Goal: Obtain resource: Download file/media

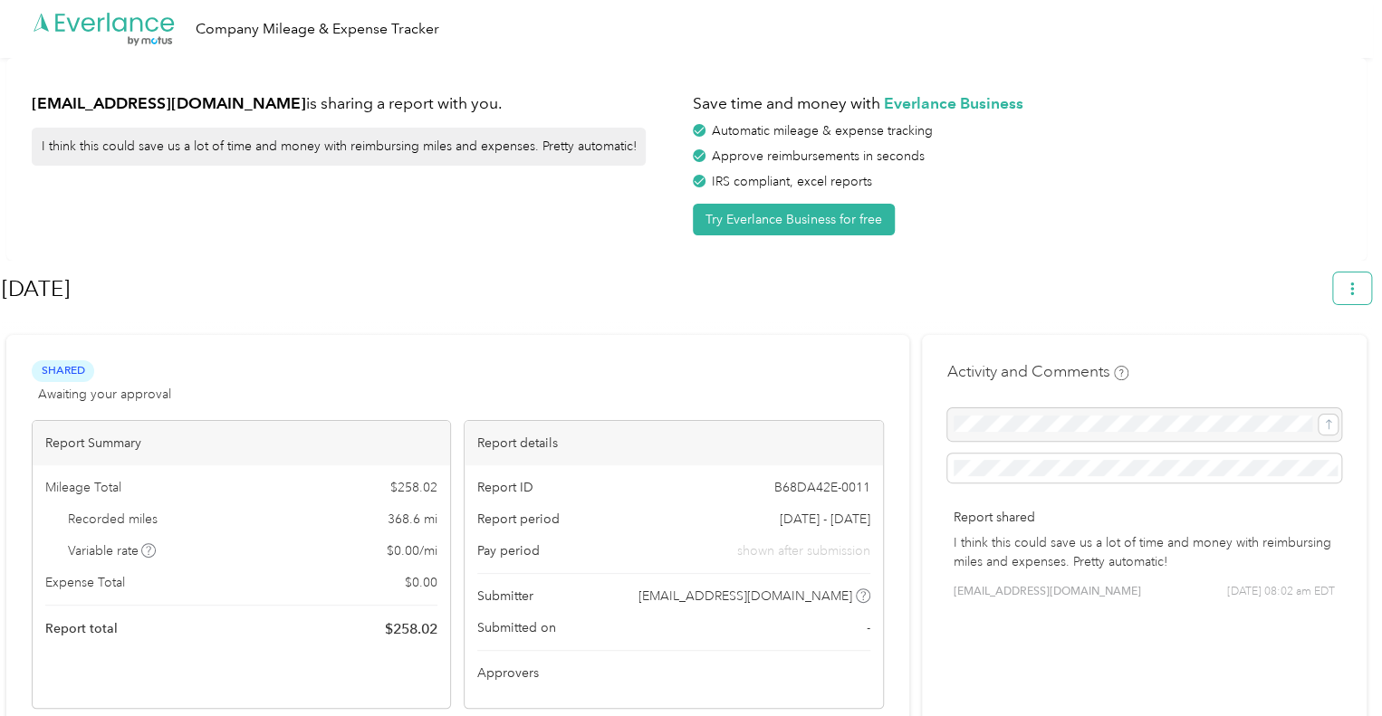
click at [1358, 287] on icon "button" at bounding box center [1352, 289] width 13 height 13
click at [1308, 364] on span "Download" at bounding box center [1309, 373] width 60 height 19
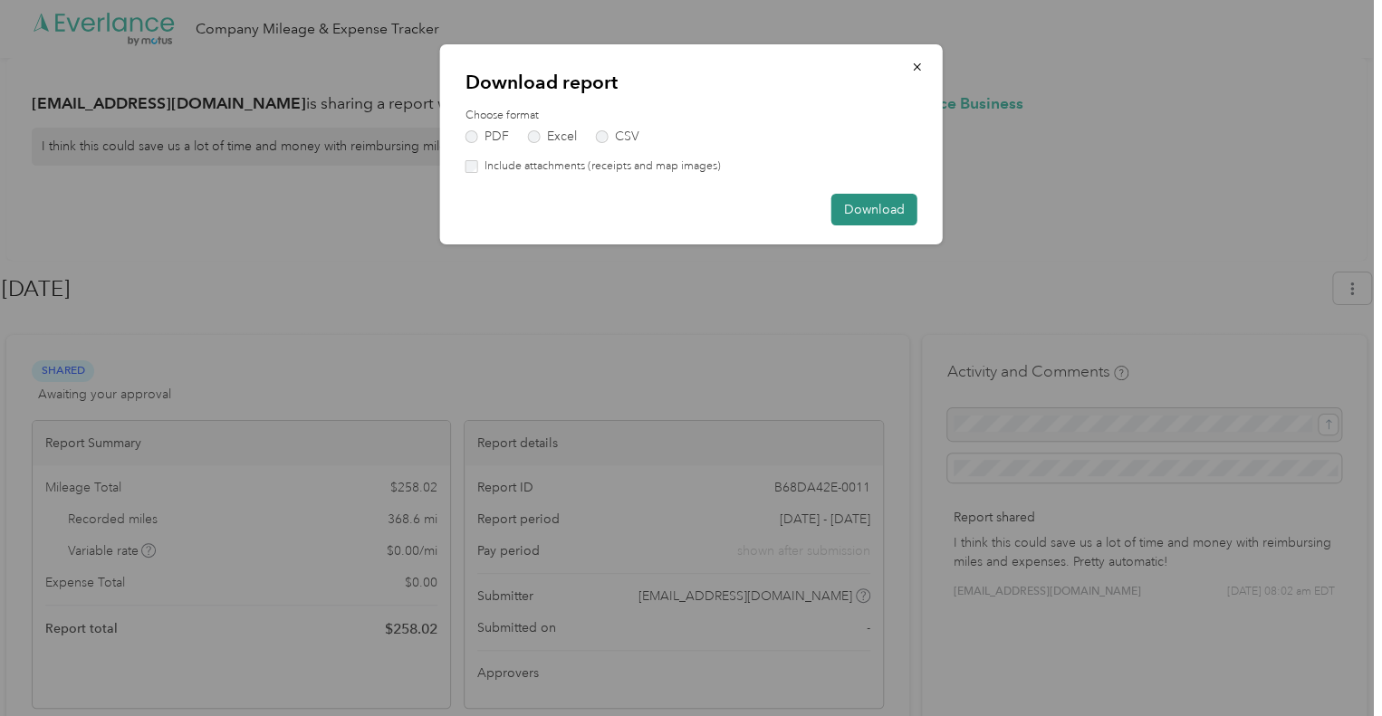
click at [870, 211] on button "Download" at bounding box center [874, 210] width 86 height 32
